Goal: Transaction & Acquisition: Book appointment/travel/reservation

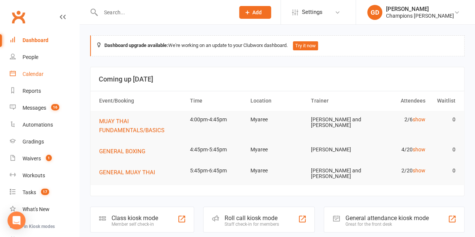
click at [40, 73] on div "Calendar" at bounding box center [33, 74] width 21 height 6
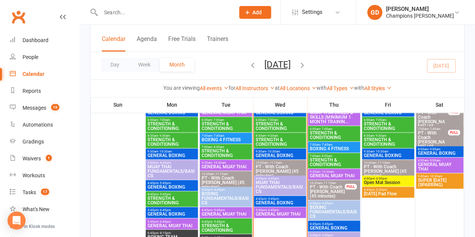
scroll to position [496, 0]
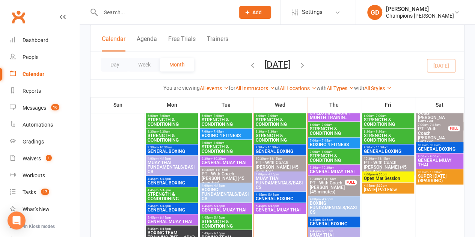
click at [282, 162] on span "PT - With Coach [PERSON_NAME] (45 minutes)" at bounding box center [279, 167] width 49 height 14
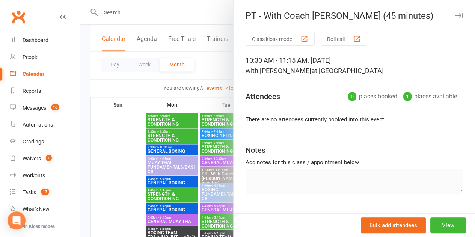
click at [125, 145] on div at bounding box center [277, 118] width 395 height 237
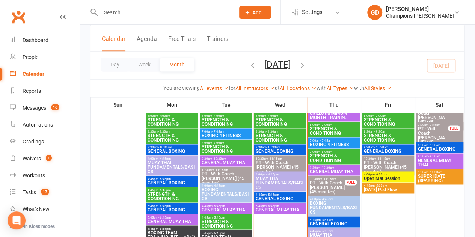
click at [389, 161] on span "PT - With Coach [PERSON_NAME] (45 minutes)" at bounding box center [387, 167] width 49 height 14
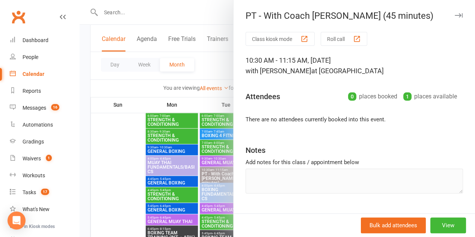
click at [134, 93] on div at bounding box center [277, 118] width 395 height 237
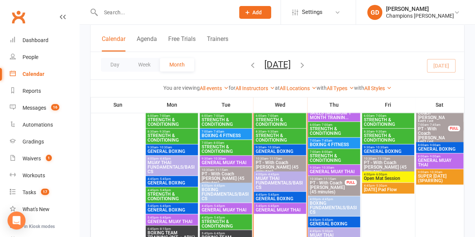
click at [334, 128] on span "STRENGTH & CONDITIONING" at bounding box center [333, 131] width 49 height 9
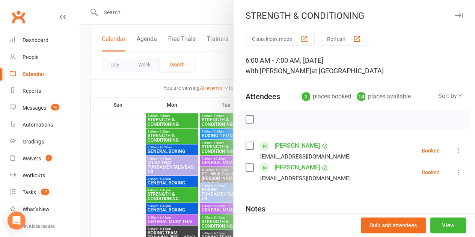
click at [125, 87] on div at bounding box center [277, 118] width 395 height 237
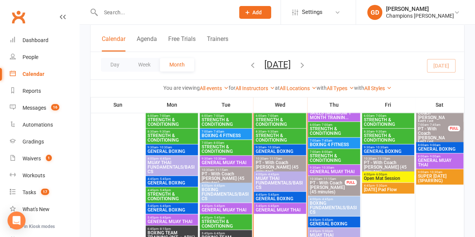
click at [334, 155] on span "STRENGTH & CONDITIONING" at bounding box center [333, 158] width 49 height 9
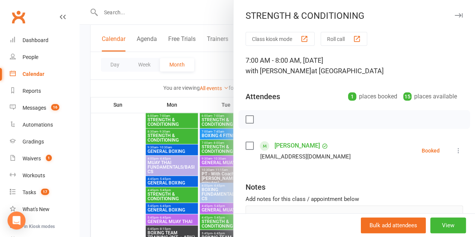
click at [117, 84] on div at bounding box center [277, 118] width 395 height 237
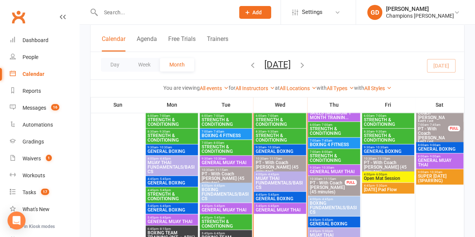
click at [378, 136] on span "STRENGTH & CONDITIONING" at bounding box center [387, 137] width 49 height 9
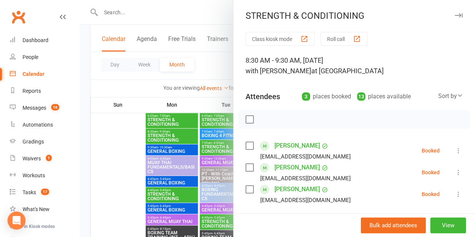
click at [111, 85] on div at bounding box center [277, 118] width 395 height 237
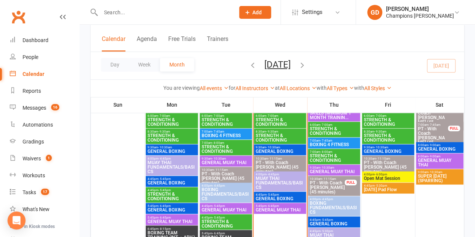
click at [386, 121] on span "STRENGTH & CONDITIONING" at bounding box center [387, 122] width 49 height 9
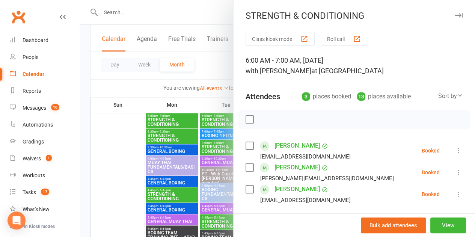
click at [136, 89] on div at bounding box center [277, 118] width 395 height 237
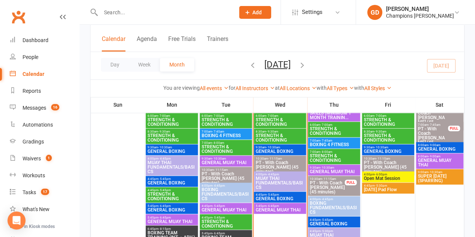
click at [280, 118] on span "STRENGTH & CONDITIONING" at bounding box center [279, 122] width 49 height 9
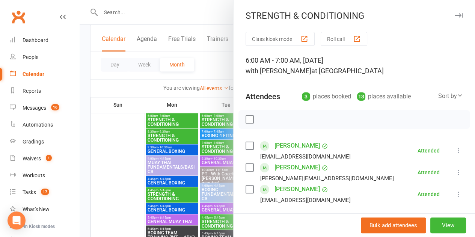
click at [246, 142] on label at bounding box center [250, 146] width 8 height 8
click at [246, 167] on label at bounding box center [250, 168] width 8 height 8
click at [246, 192] on label at bounding box center [250, 189] width 8 height 8
click at [138, 89] on div at bounding box center [277, 118] width 395 height 237
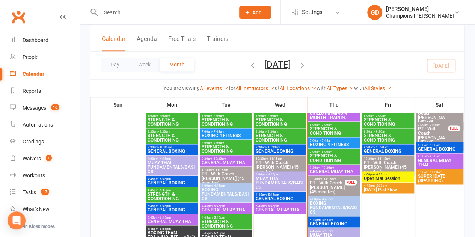
click at [277, 137] on span "STRENGTH & CONDITIONING" at bounding box center [279, 137] width 49 height 9
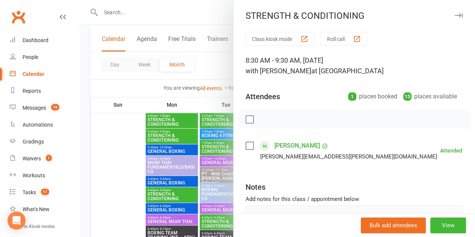
click at [246, 146] on label at bounding box center [250, 146] width 8 height 8
click at [112, 89] on div at bounding box center [277, 118] width 395 height 237
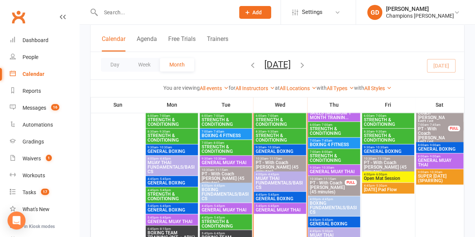
click at [305, 141] on div "8:30am - 9:30am STRENGTH & CONDITIONING" at bounding box center [280, 135] width 52 height 15
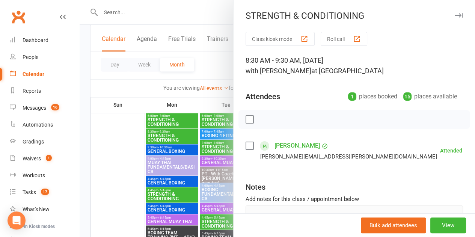
click at [246, 146] on label at bounding box center [250, 146] width 8 height 8
click at [133, 152] on div at bounding box center [277, 118] width 395 height 237
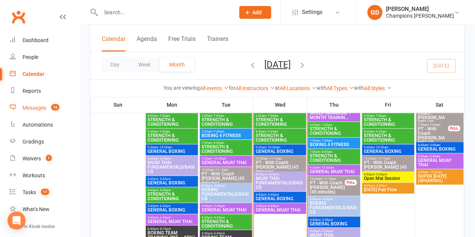
click at [38, 108] on div "Messages" at bounding box center [35, 108] width 24 height 6
